Goal: Information Seeking & Learning: Understand process/instructions

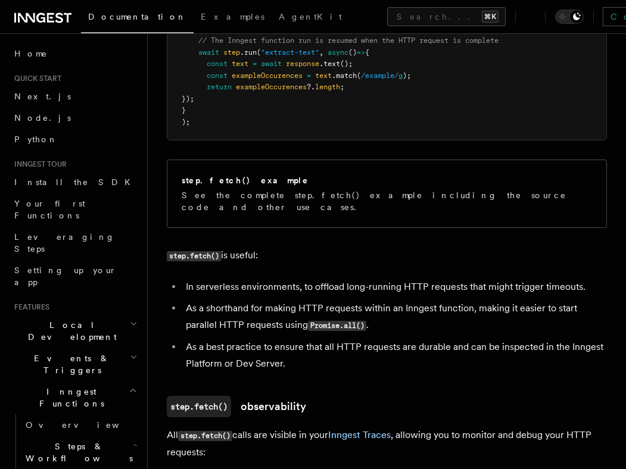
scroll to position [682, 0]
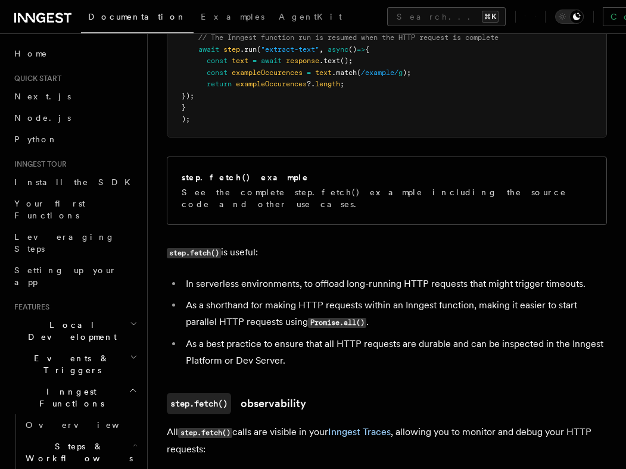
click at [469, 297] on li "As a shorthand for making HTTP requests within an Inngest function, making it e…" at bounding box center [394, 314] width 424 height 34
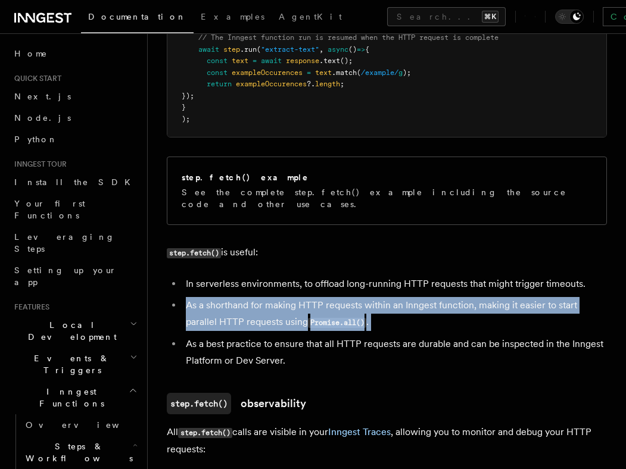
click at [469, 297] on li "As a shorthand for making HTTP requests within an Inngest function, making it e…" at bounding box center [394, 314] width 424 height 34
click at [468, 297] on li "As a shorthand for making HTTP requests within an Inngest function, making it e…" at bounding box center [394, 314] width 424 height 34
click at [469, 299] on li "As a shorthand for making HTTP requests within an Inngest function, making it e…" at bounding box center [394, 314] width 424 height 34
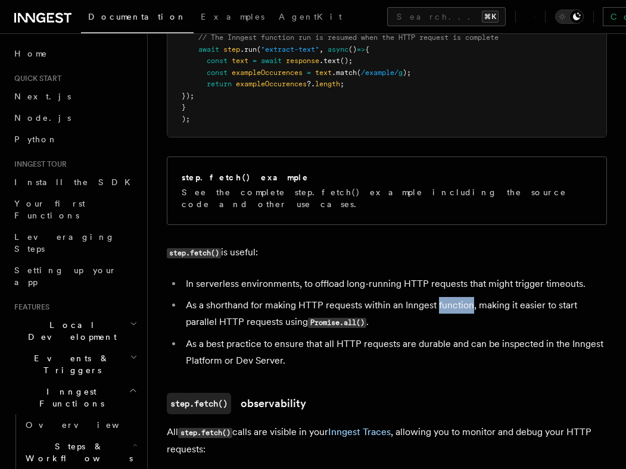
click at [469, 299] on li "As a shorthand for making HTTP requests within an Inngest function, making it e…" at bounding box center [394, 314] width 424 height 34
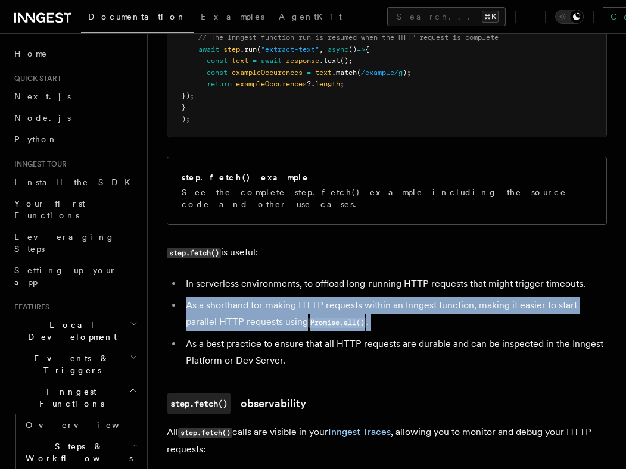
click at [469, 299] on li "As a shorthand for making HTTP requests within an Inngest function, making it e…" at bounding box center [394, 314] width 424 height 34
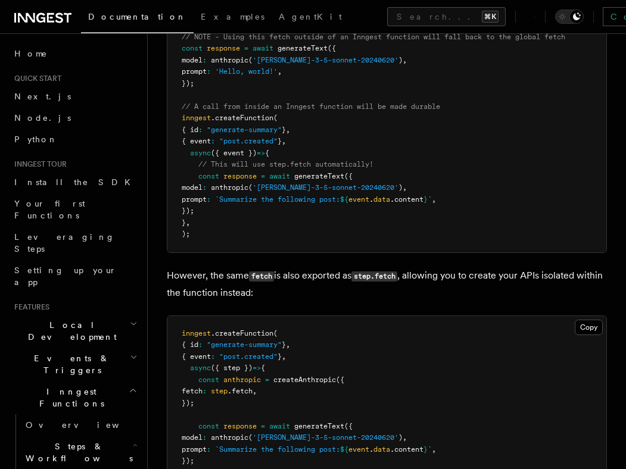
scroll to position [2158, 0]
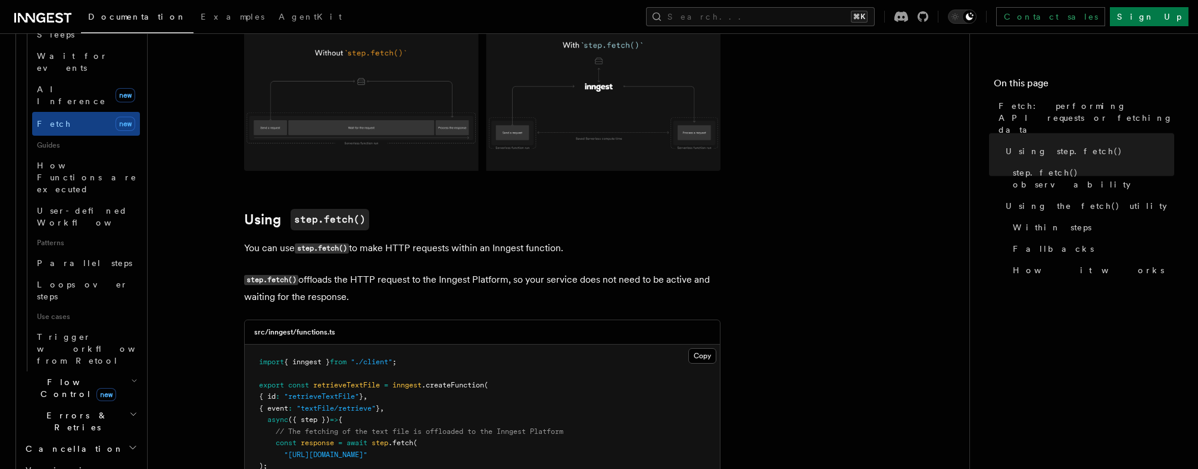
scroll to position [0, 0]
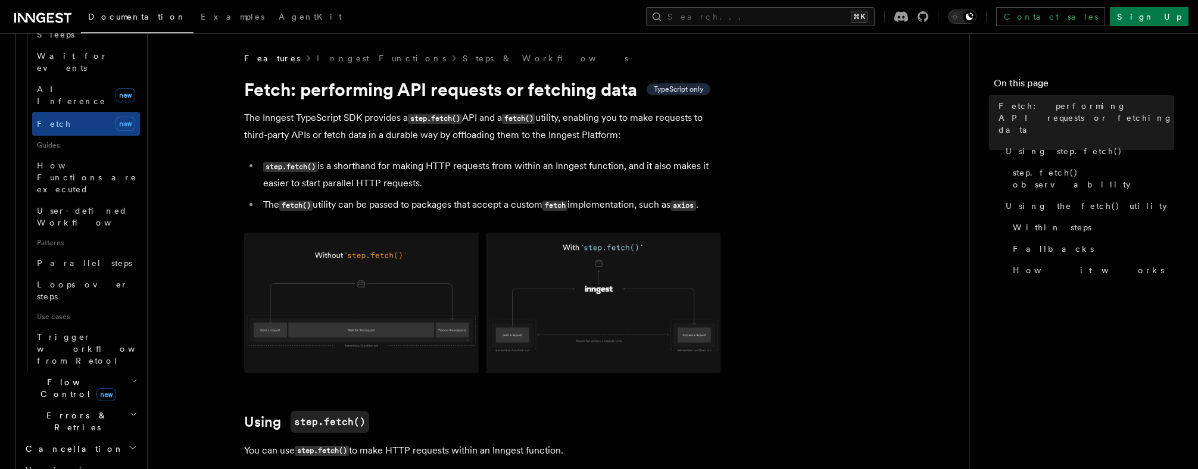
click at [625, 143] on p "The Inngest TypeScript SDK provides a step.fetch() API and a fetch() utility, e…" at bounding box center [482, 127] width 476 height 34
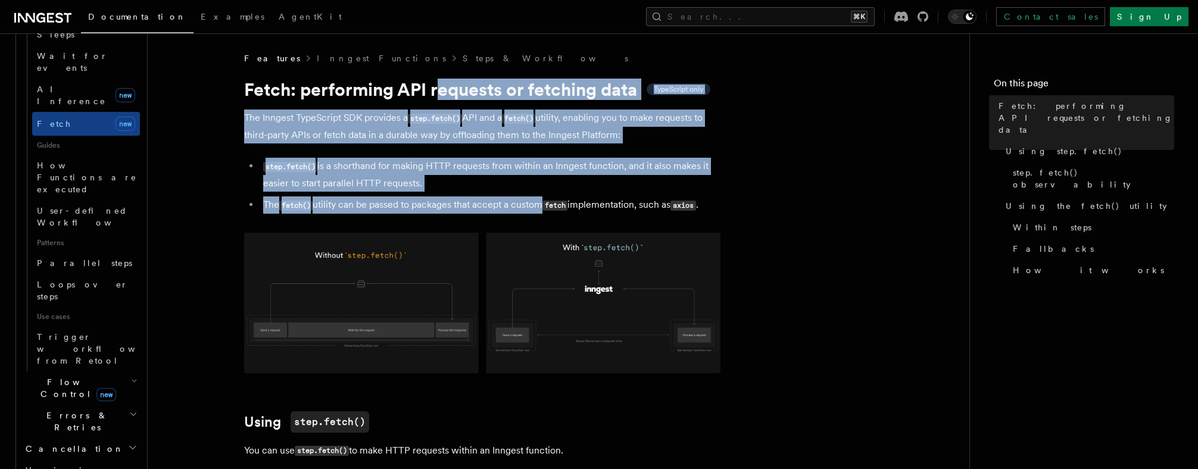
drag, startPoint x: 462, startPoint y: 127, endPoint x: 545, endPoint y: 205, distance: 114.1
click at [625, 164] on li "step.fetch() is a shorthand for making HTTP requests from within an Inngest fun…" at bounding box center [490, 175] width 461 height 34
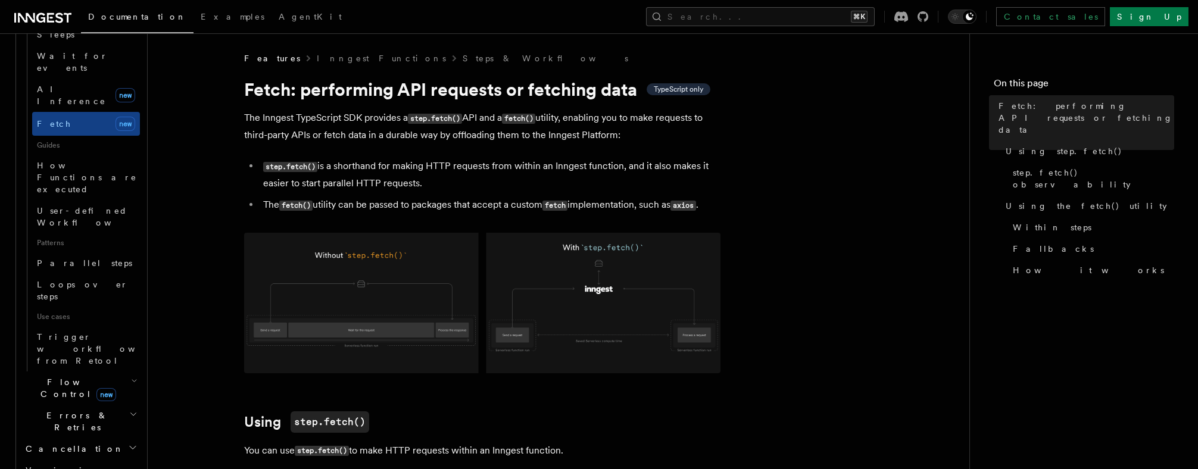
drag, startPoint x: 760, startPoint y: 187, endPoint x: 750, endPoint y: 165, distance: 24.5
drag, startPoint x: 833, startPoint y: 193, endPoint x: 798, endPoint y: 204, distance: 36.6
click at [625, 167] on span "step.fetch() observability" at bounding box center [1093, 179] width 161 height 24
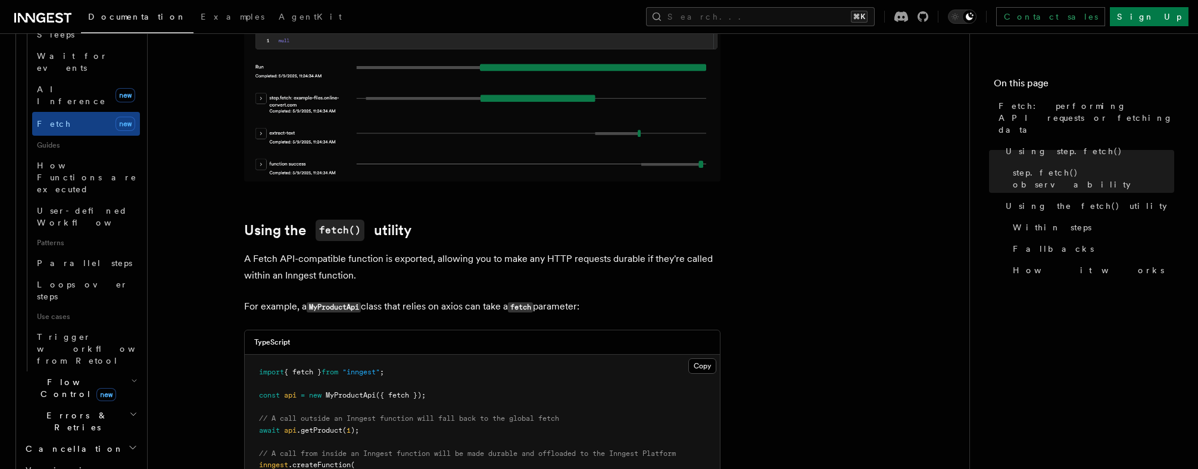
scroll to position [1267, 0]
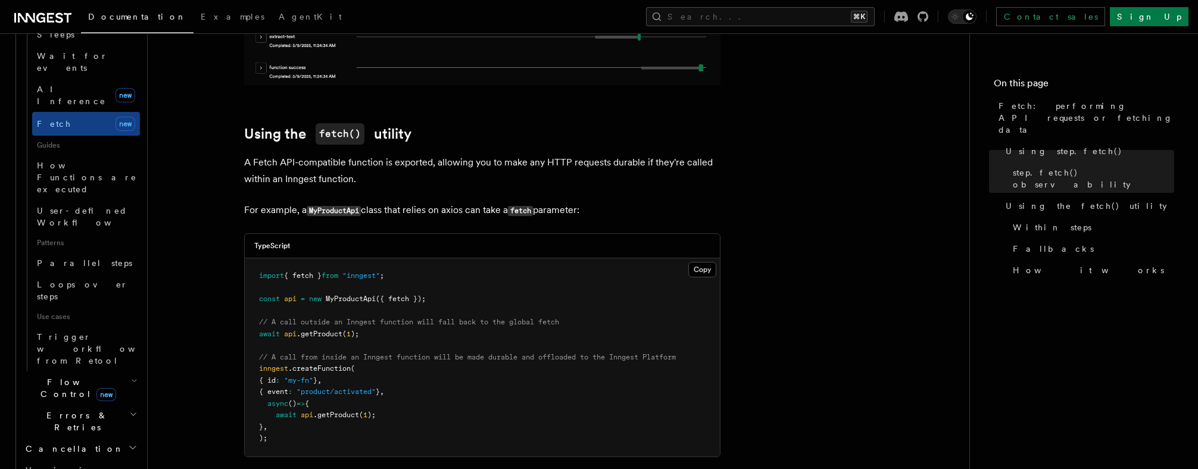
drag, startPoint x: 407, startPoint y: 175, endPoint x: 223, endPoint y: 152, distance: 185.3
click at [223, 152] on article "Features Inngest Functions Steps & Workflows Fetch: performing API requests or …" at bounding box center [558, 433] width 783 height 3294
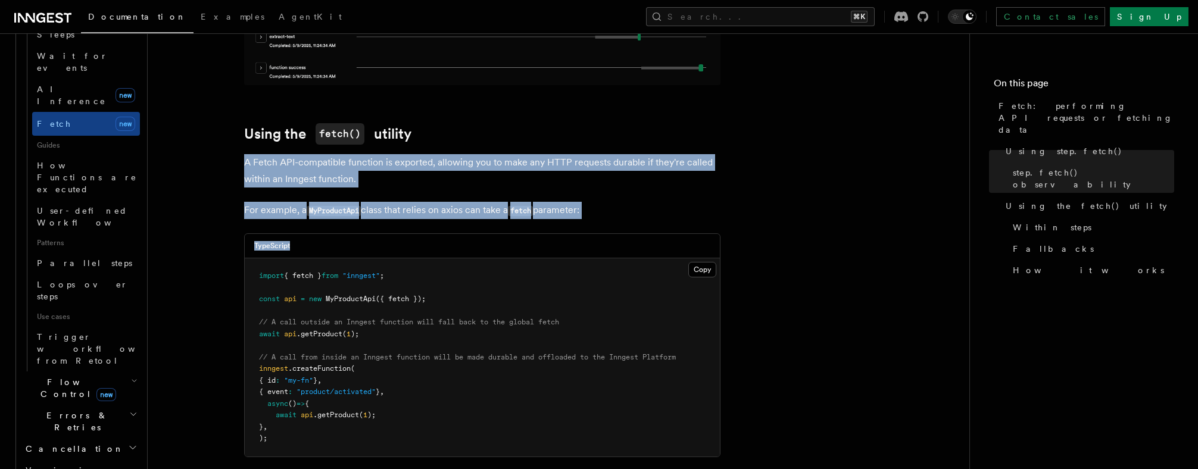
drag, startPoint x: 223, startPoint y: 152, endPoint x: 677, endPoint y: 218, distance: 458.9
click at [625, 218] on article "Features Inngest Functions Steps & Workflows Fetch: performing API requests or …" at bounding box center [558, 433] width 783 height 3294
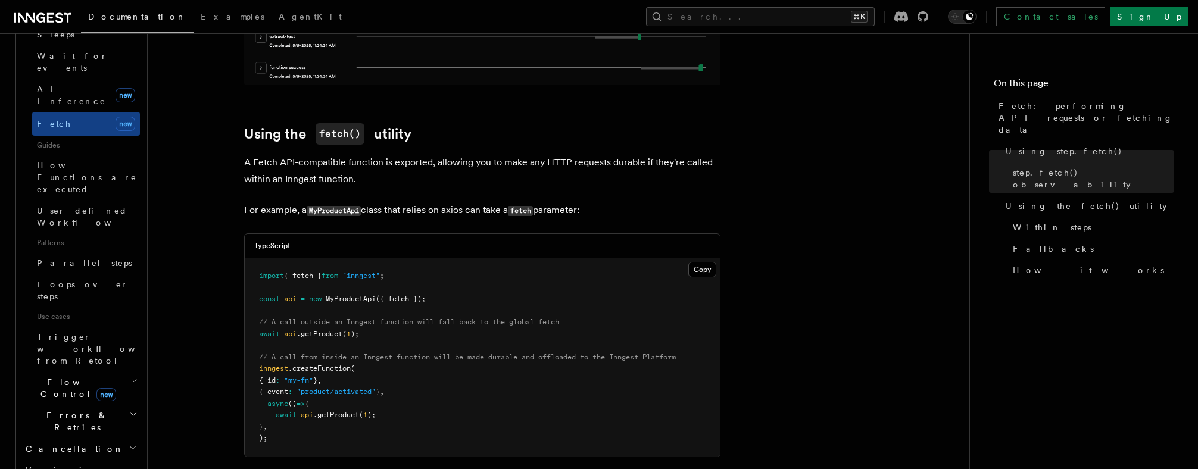
drag, startPoint x: 663, startPoint y: 208, endPoint x: 187, endPoint y: 161, distance: 478.6
click at [187, 161] on article "Features Inngest Functions Steps & Workflows Fetch: performing API requests or …" at bounding box center [558, 433] width 783 height 3294
click at [193, 156] on article "Features Inngest Functions Steps & Workflows Fetch: performing API requests or …" at bounding box center [558, 433] width 783 height 3294
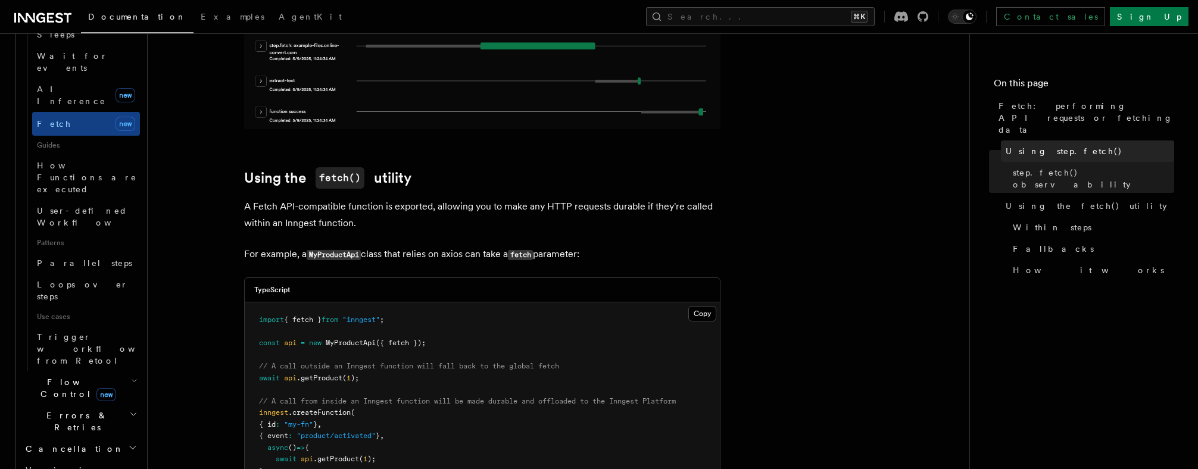
scroll to position [1328, 0]
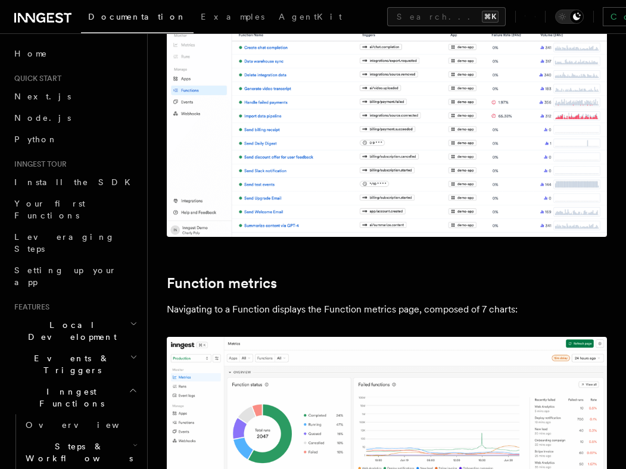
scroll to position [367, 0]
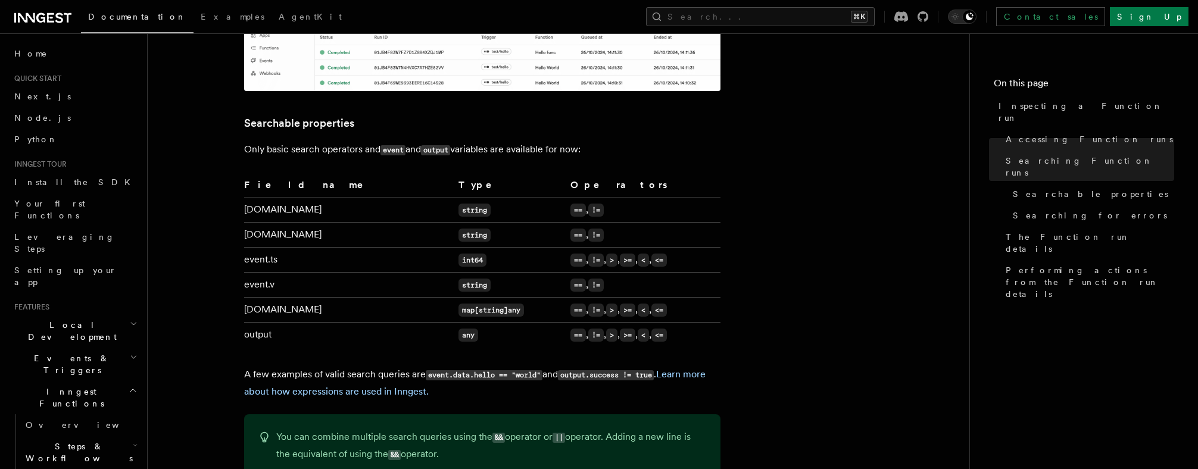
scroll to position [798, 0]
